Goal: Information Seeking & Learning: Learn about a topic

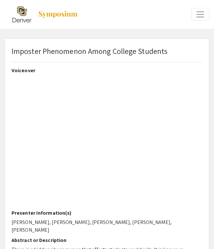
select select "custom"
type input "0"
select select "custom"
type input "1"
drag, startPoint x: 183, startPoint y: 2, endPoint x: 103, endPoint y: 34, distance: 86.6
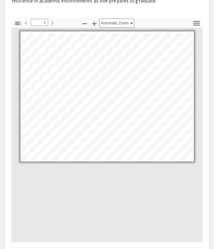
scroll to position [267, 0]
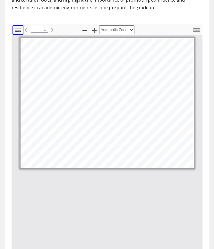
click at [18, 29] on icon "button" at bounding box center [18, 30] width 6 height 3
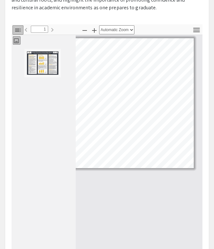
click at [18, 29] on icon "button" at bounding box center [18, 30] width 6 height 3
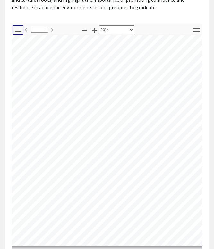
select select "custom"
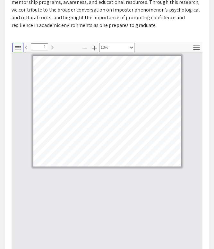
scroll to position [249, 0]
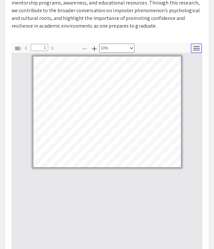
click at [197, 48] on icon "button" at bounding box center [196, 48] width 6 height 4
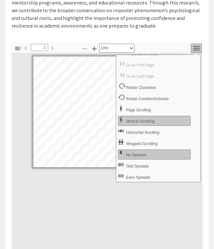
scroll to position [6, 0]
click at [154, 56] on p "[PERSON_NAME], MSc" at bounding box center [107, 60] width 191 height 8
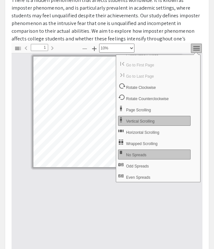
click at [198, 48] on icon "button" at bounding box center [196, 48] width 6 height 4
